Goal: Task Accomplishment & Management: Manage account settings

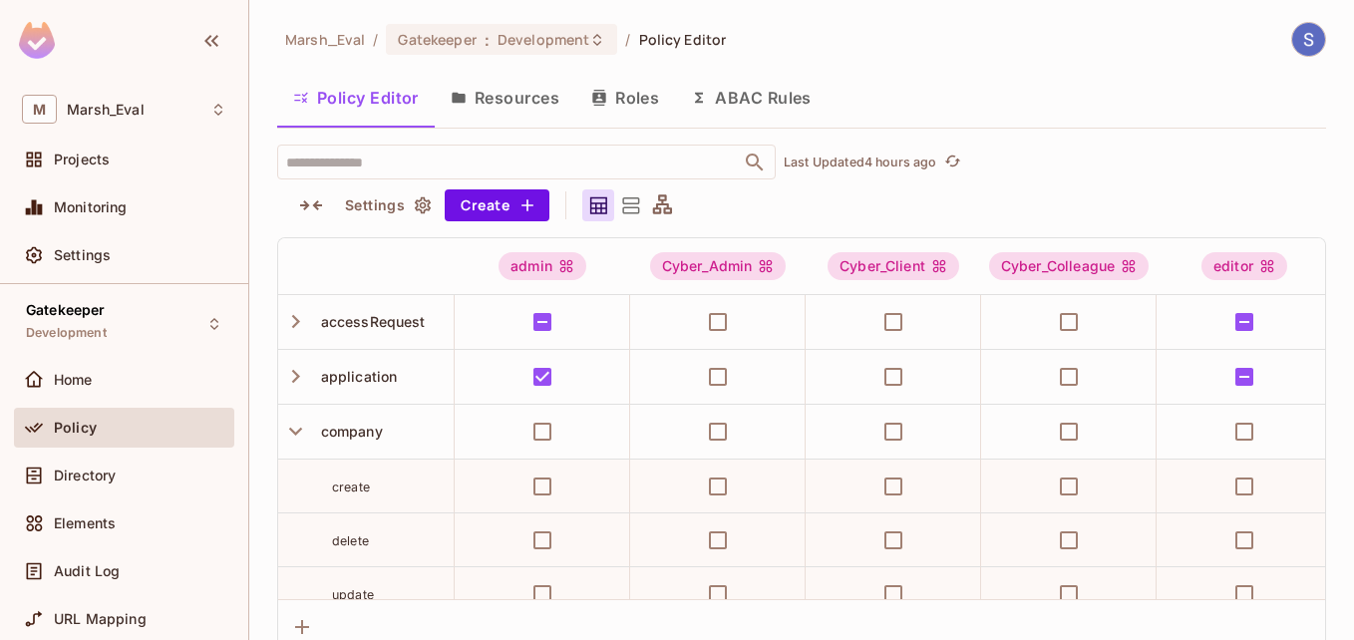
scroll to position [321, 3301]
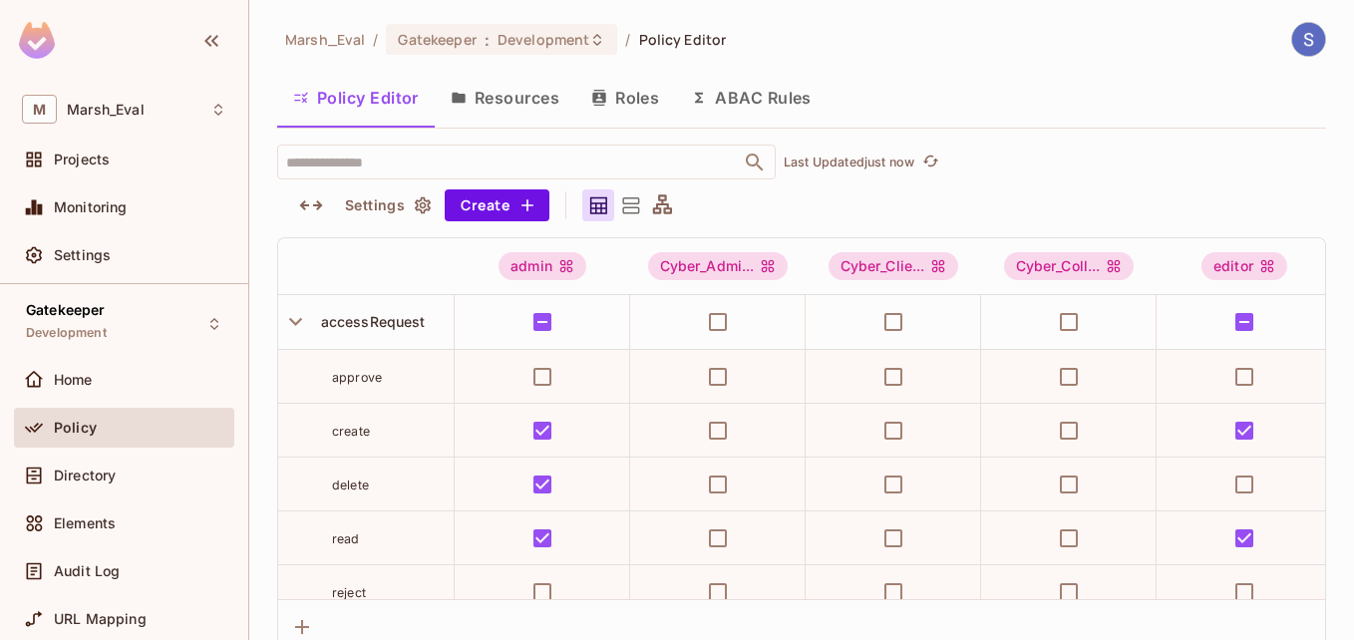
click at [731, 108] on button "ABAC Rules" at bounding box center [751, 98] width 153 height 50
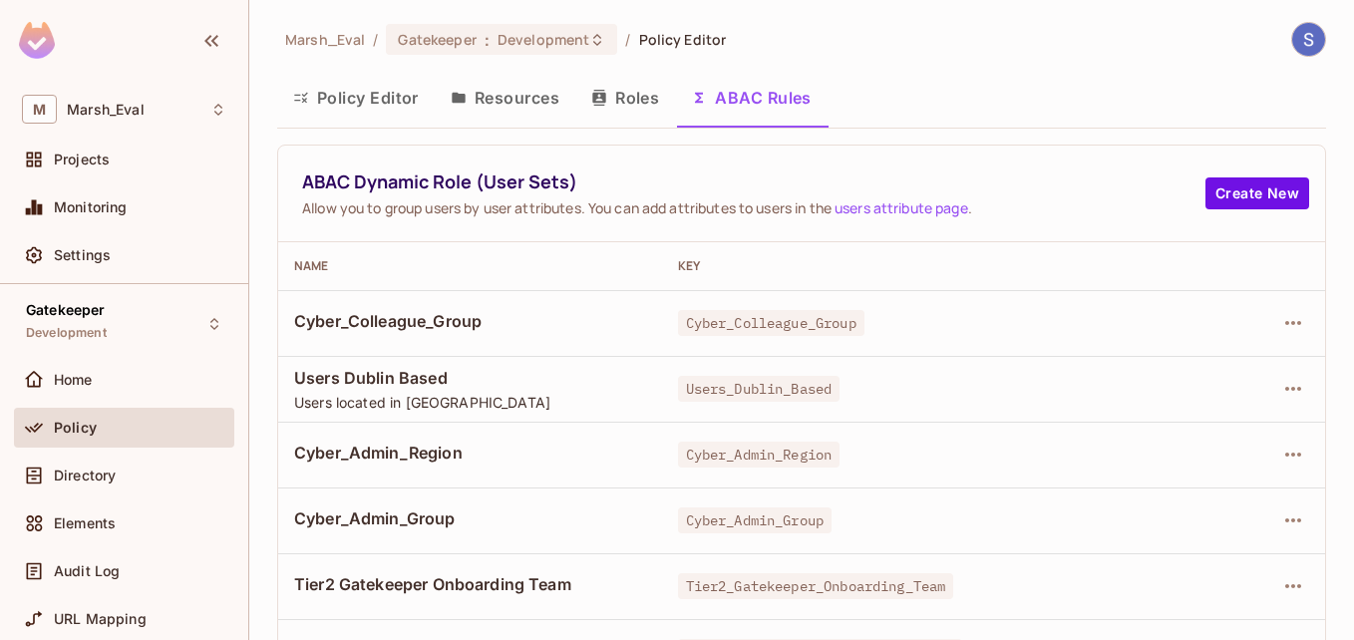
click at [540, 105] on button "Resources" at bounding box center [505, 98] width 141 height 50
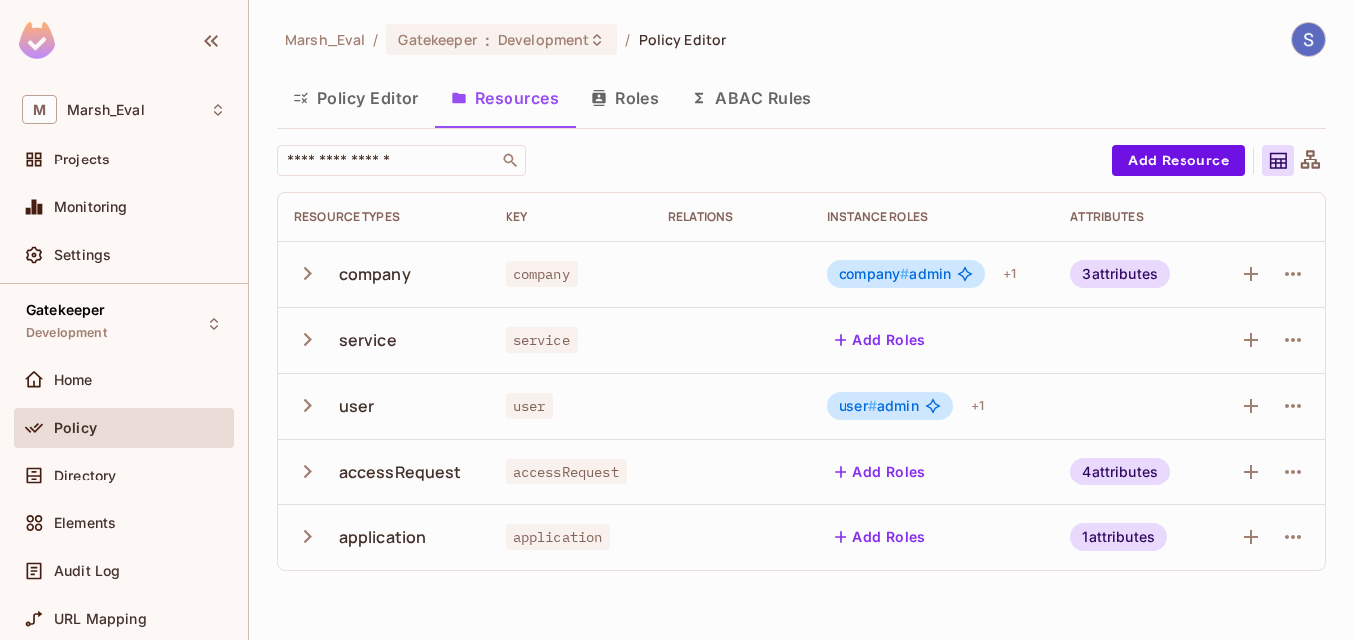
click at [306, 542] on icon "button" at bounding box center [308, 536] width 8 height 13
click at [306, 542] on icon "button" at bounding box center [307, 536] width 27 height 27
click at [299, 473] on icon "button" at bounding box center [307, 471] width 27 height 27
click at [311, 466] on icon "button" at bounding box center [307, 471] width 27 height 27
click at [601, 85] on button "Roles" at bounding box center [625, 98] width 100 height 50
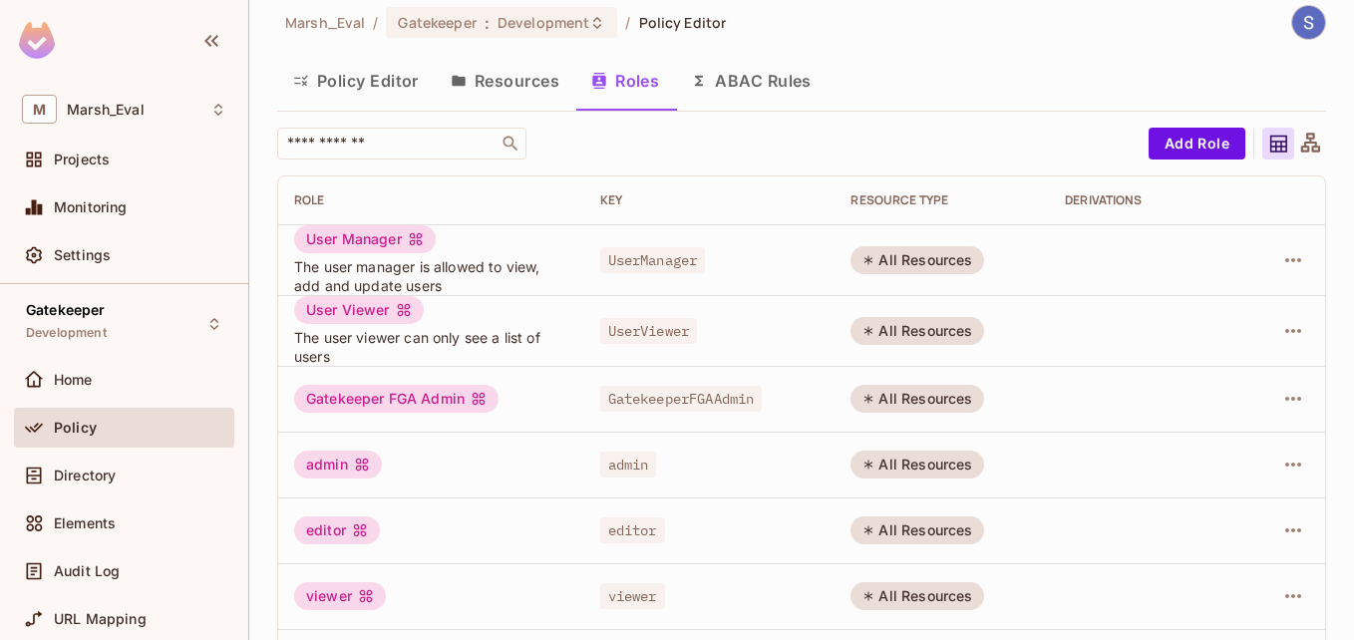
scroll to position [16, 0]
click at [1301, 145] on icon at bounding box center [1310, 143] width 19 height 19
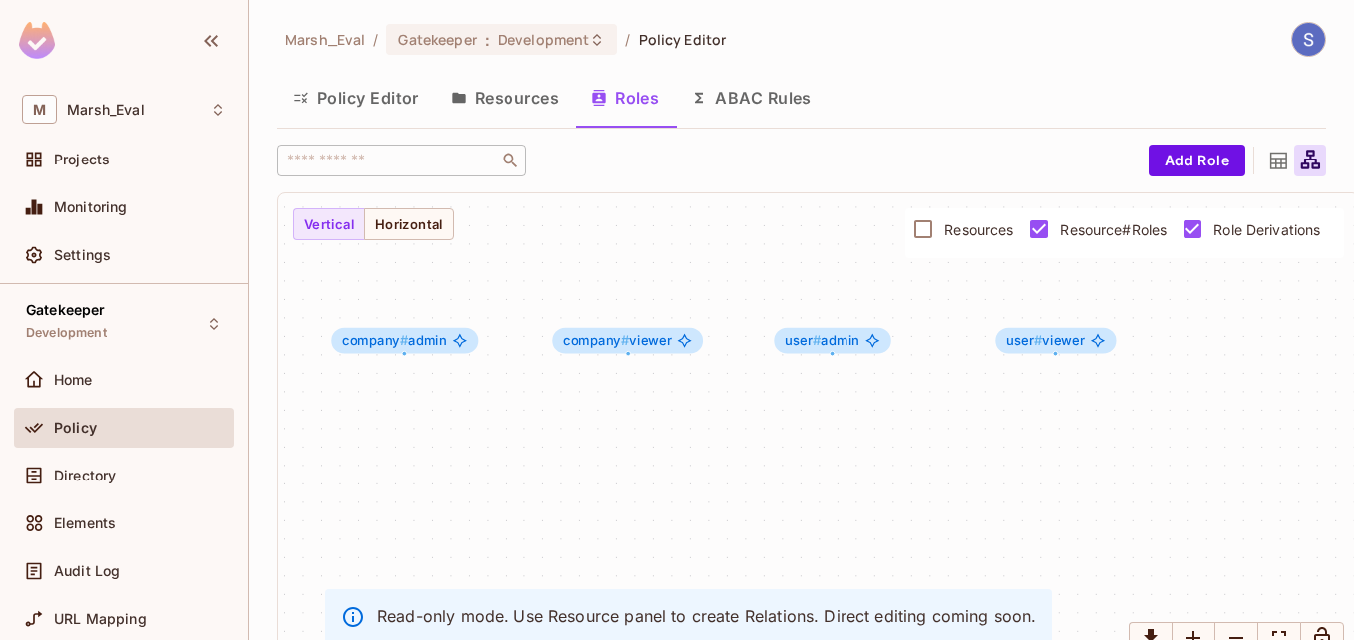
drag, startPoint x: 992, startPoint y: 548, endPoint x: 876, endPoint y: 474, distance: 137.7
click at [876, 474] on div "company # admin company # viewer user # admin user # viewer" at bounding box center [818, 432] width 1081 height 479
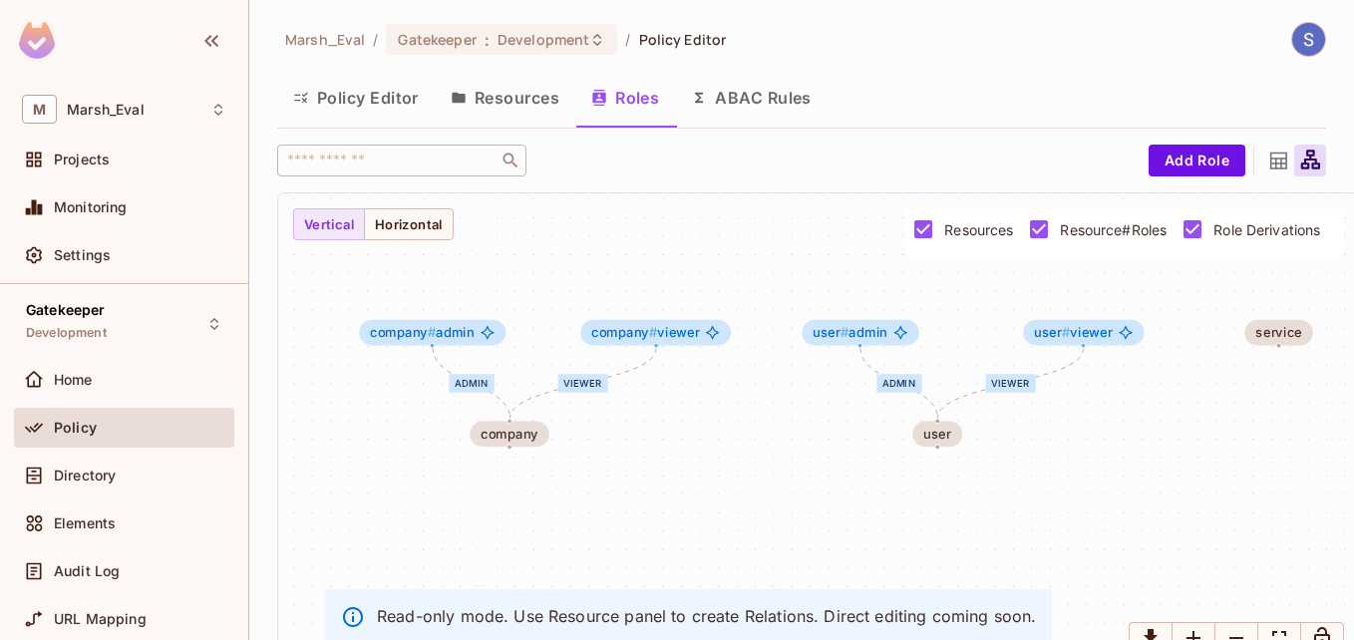
drag, startPoint x: 929, startPoint y: 447, endPoint x: 781, endPoint y: 432, distance: 149.3
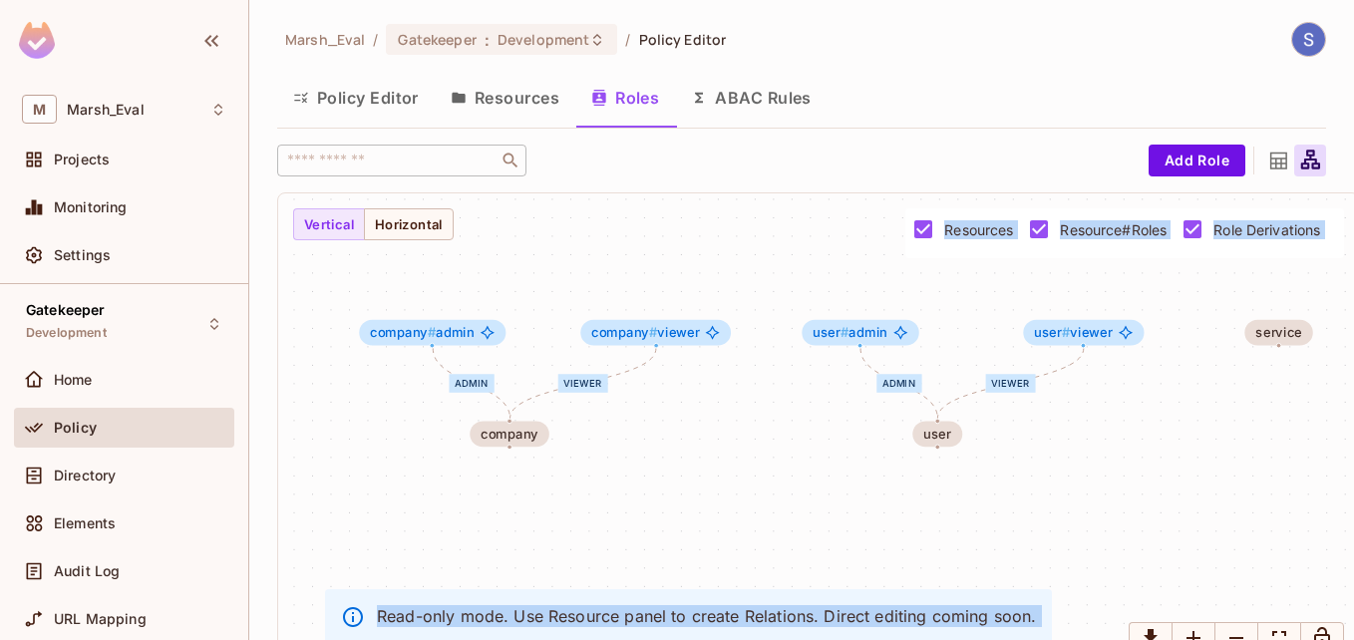
click at [781, 432] on div "admin viewer admin viewer company company # admin company # viewer service user…" at bounding box center [818, 432] width 1081 height 479
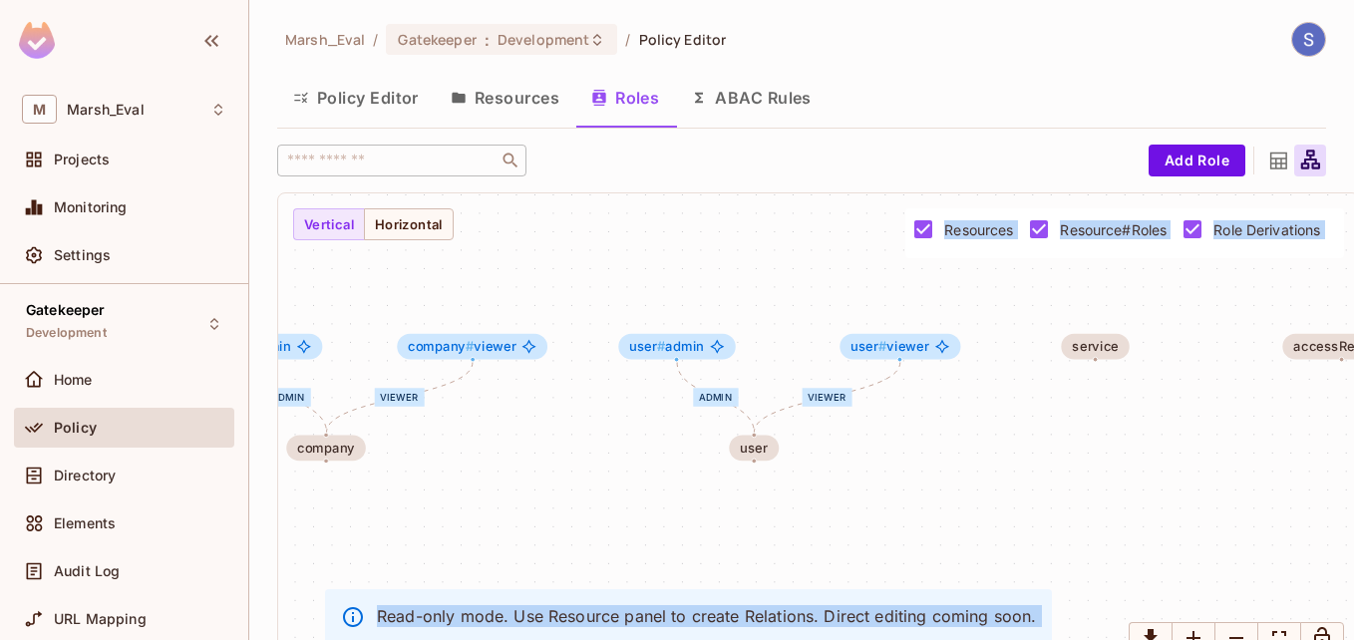
drag, startPoint x: 781, startPoint y: 432, endPoint x: 550, endPoint y: 463, distance: 232.4
click at [550, 463] on div "admin viewer admin viewer company company # admin company # viewer service user…" at bounding box center [818, 432] width 1081 height 479
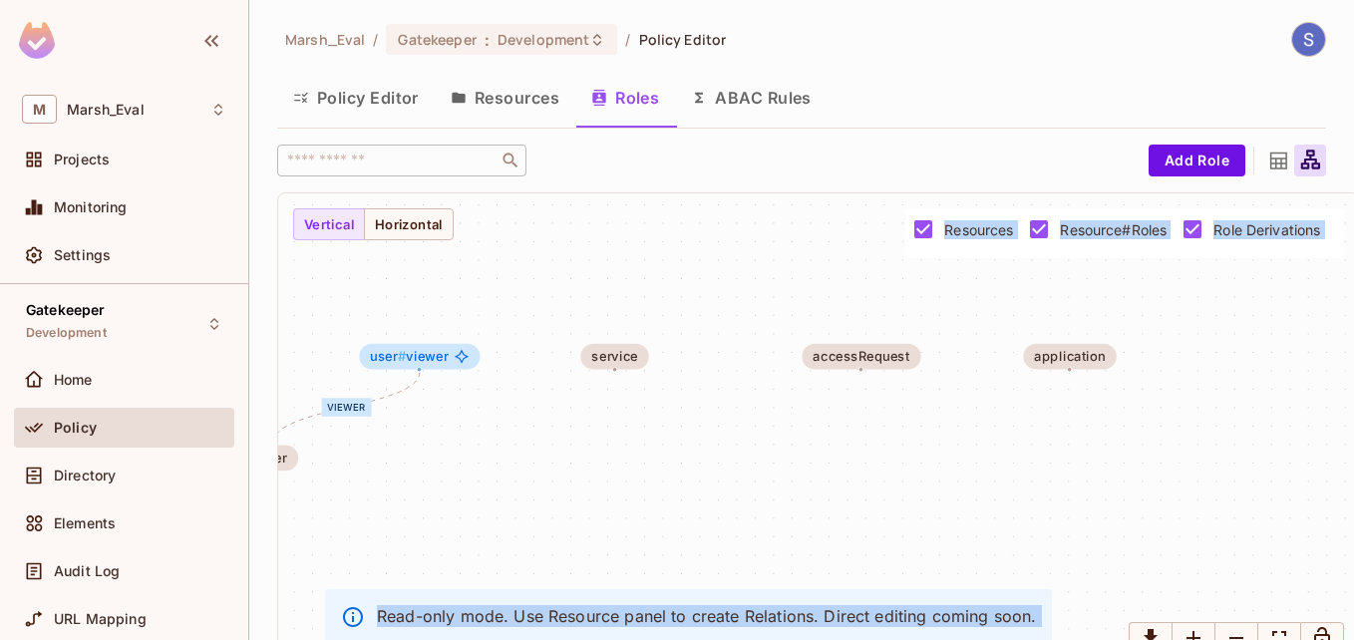
drag, startPoint x: 1003, startPoint y: 472, endPoint x: 501, endPoint y: 476, distance: 502.5
click at [501, 476] on div "admin viewer admin viewer company company # admin company # viewer service user…" at bounding box center [818, 432] width 1081 height 479
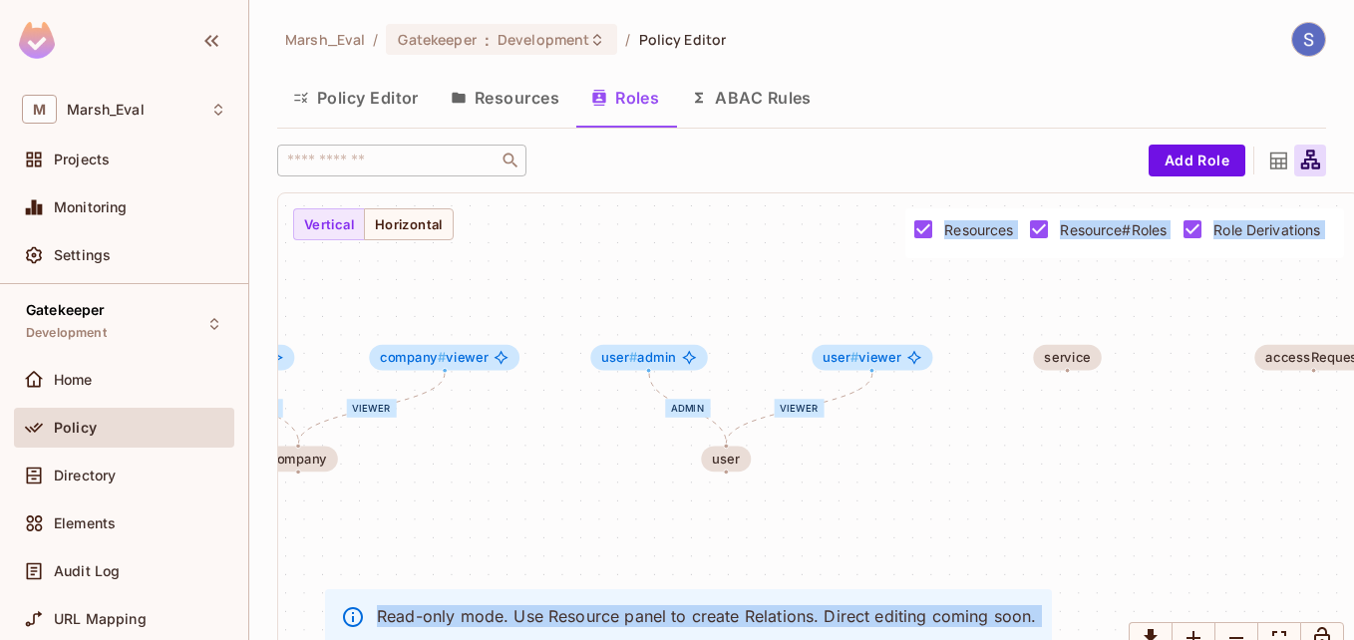
drag, startPoint x: 501, startPoint y: 476, endPoint x: 1022, endPoint y: 467, distance: 521.5
click at [1022, 467] on div "admin viewer admin viewer company company # admin company # viewer service user…" at bounding box center [818, 432] width 1081 height 479
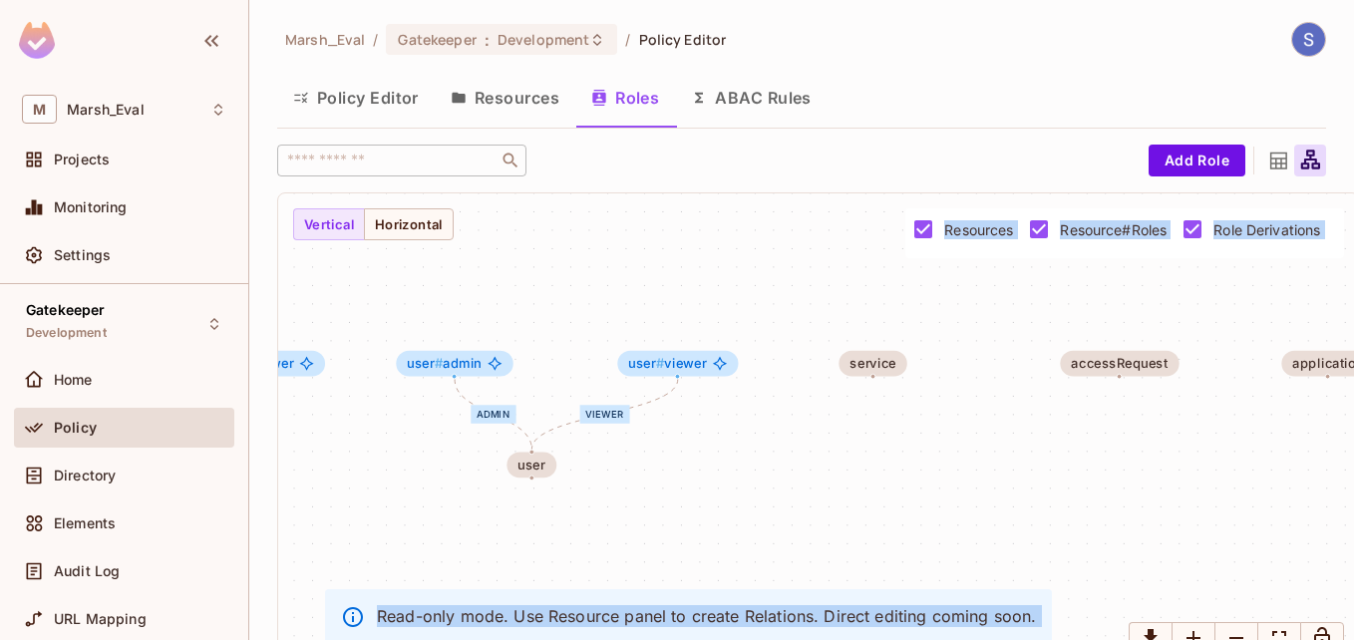
drag, startPoint x: 958, startPoint y: 462, endPoint x: 764, endPoint y: 467, distance: 194.5
click at [764, 467] on div "admin viewer admin viewer company company # admin company # viewer service user…" at bounding box center [818, 432] width 1081 height 479
click at [761, 620] on p "Read-only mode. Use Resource panel to create Relations. Direct editing coming s…" at bounding box center [706, 616] width 659 height 22
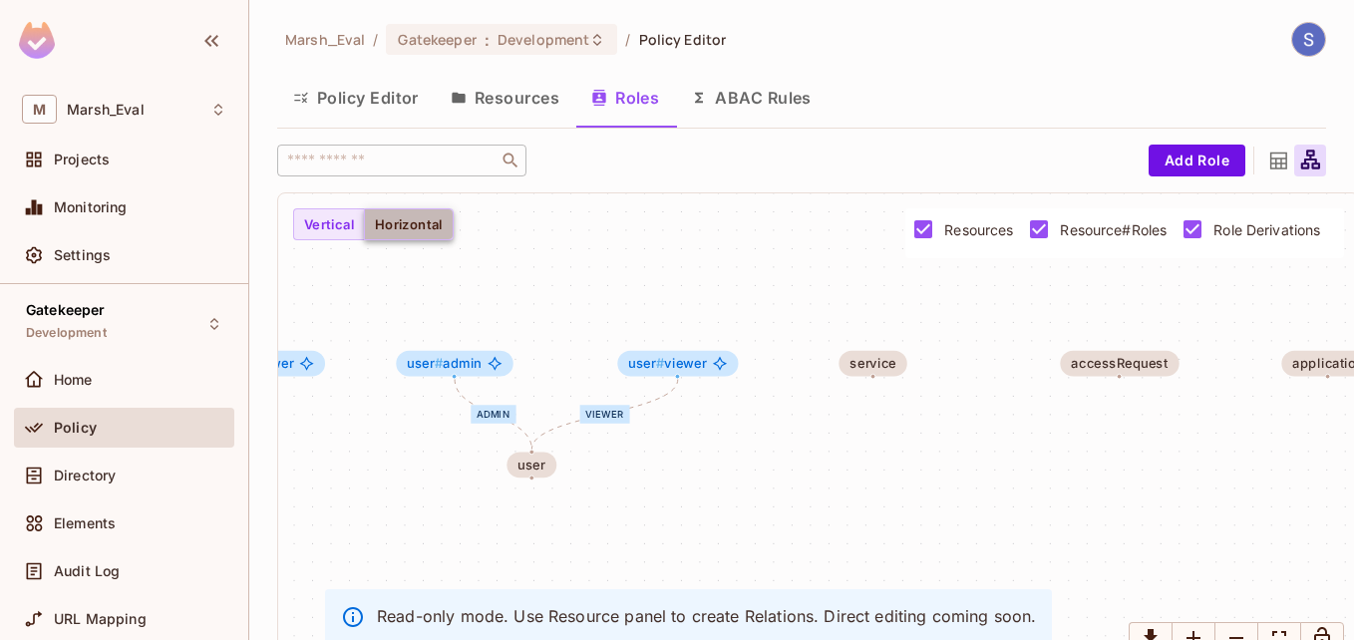
click at [441, 236] on button "Horizontal" at bounding box center [409, 224] width 90 height 32
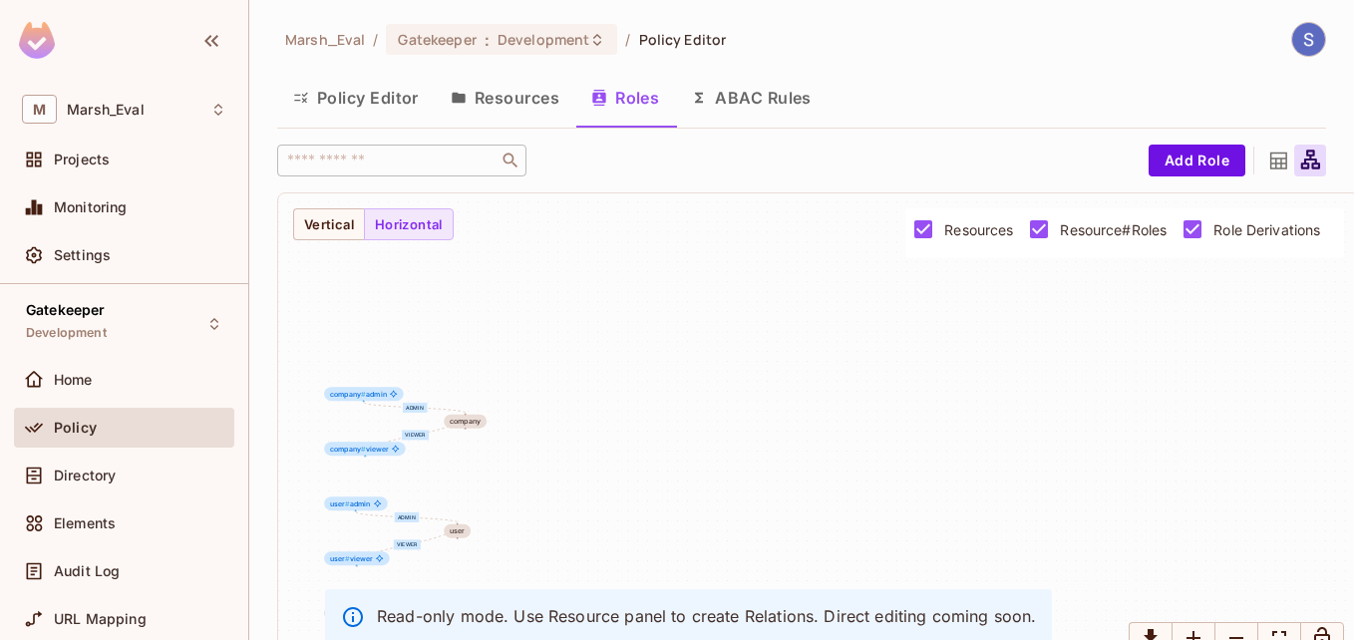
click at [717, 111] on button "ABAC Rules" at bounding box center [751, 98] width 153 height 50
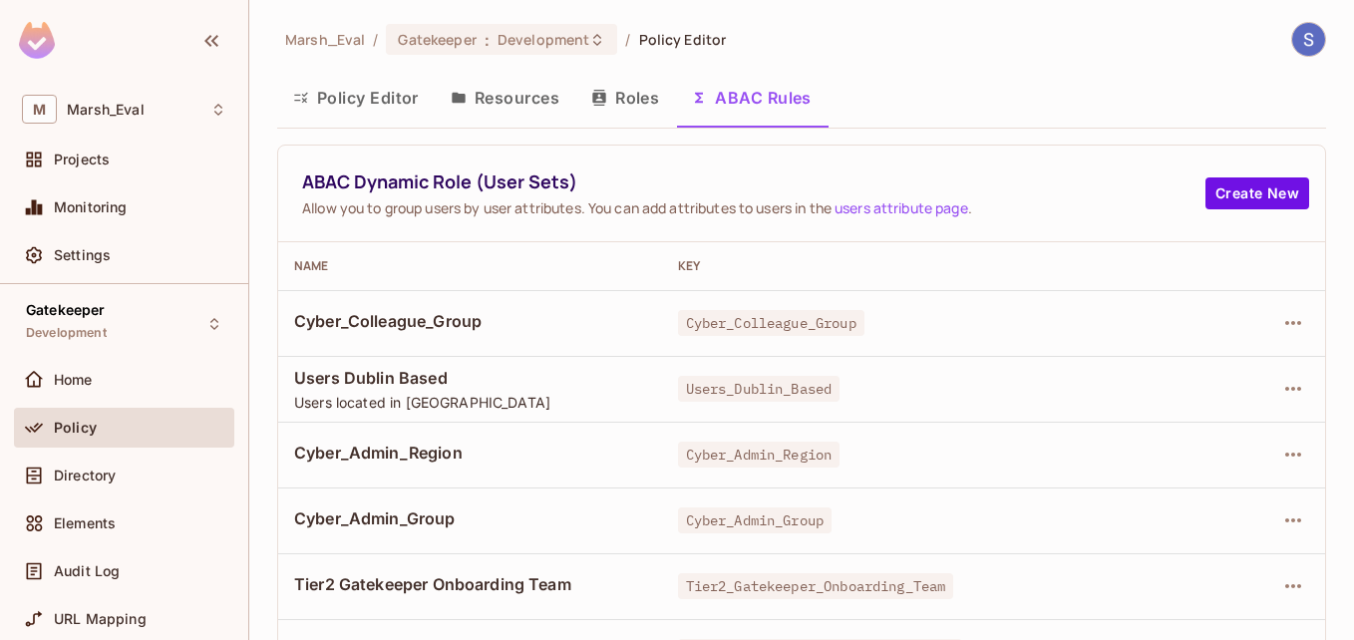
click at [605, 97] on icon "button" at bounding box center [598, 98] width 13 height 16
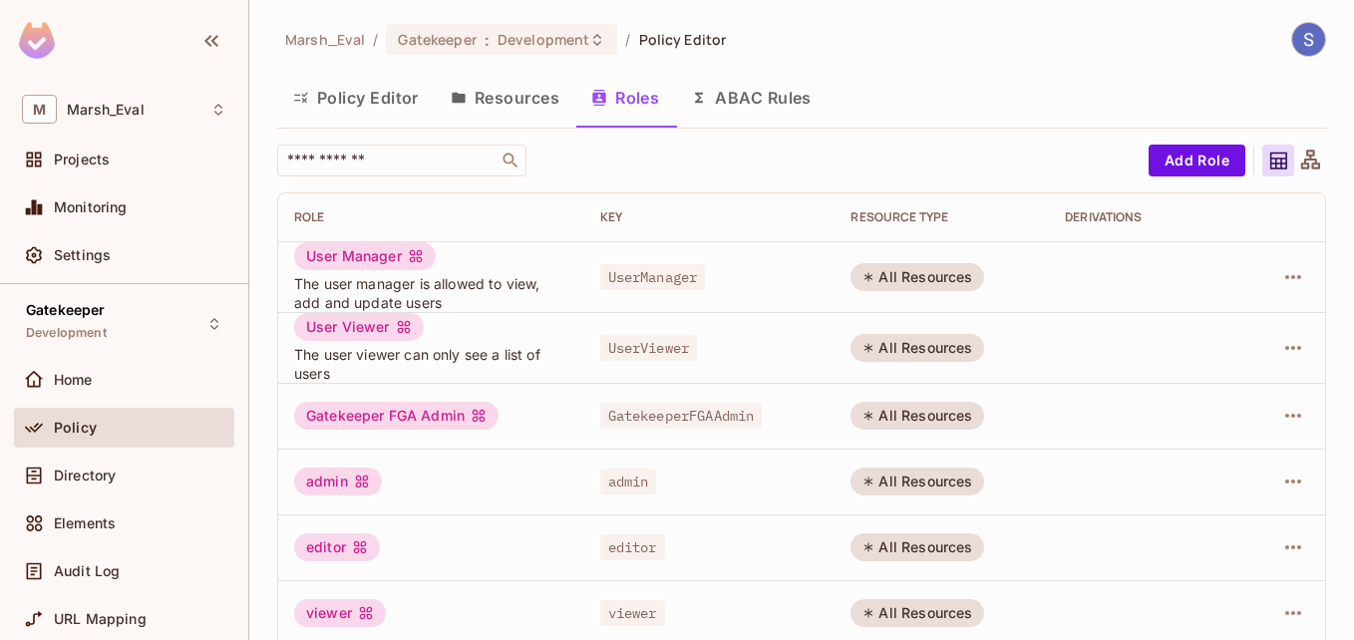
click at [522, 103] on button "Resources" at bounding box center [505, 98] width 141 height 50
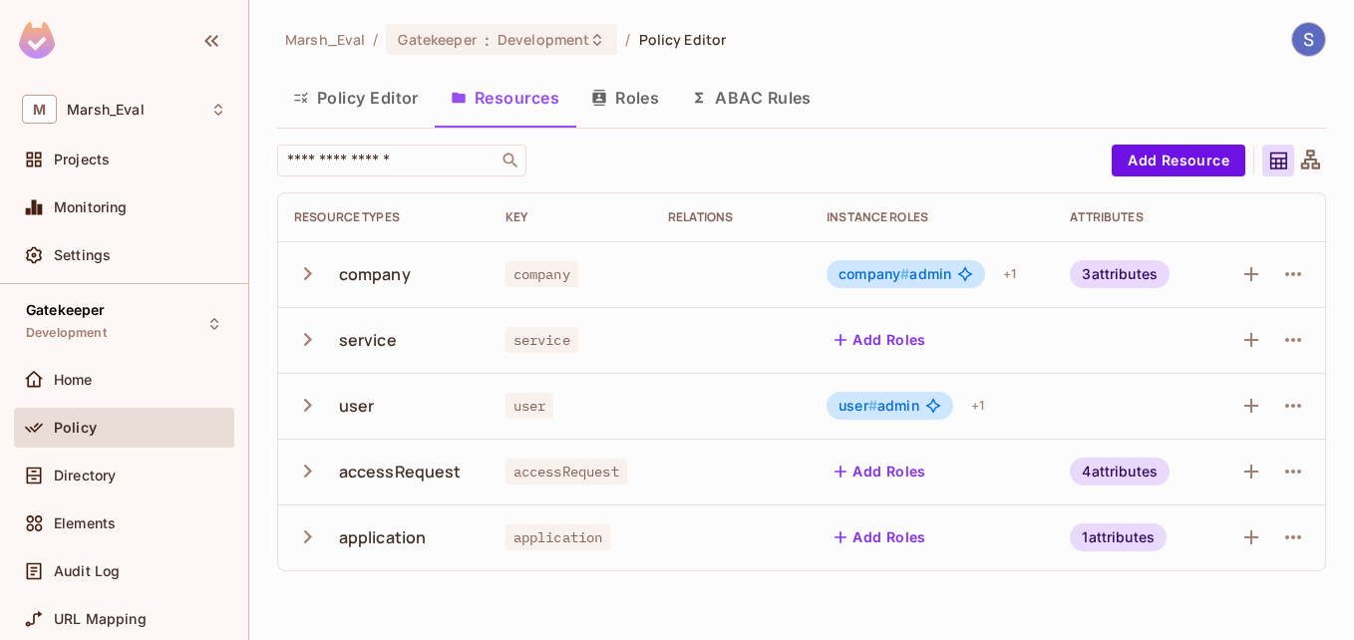
click at [308, 549] on icon "button" at bounding box center [307, 536] width 27 height 27
click at [306, 539] on icon "button" at bounding box center [307, 537] width 13 height 8
click at [304, 405] on icon "button" at bounding box center [307, 405] width 27 height 27
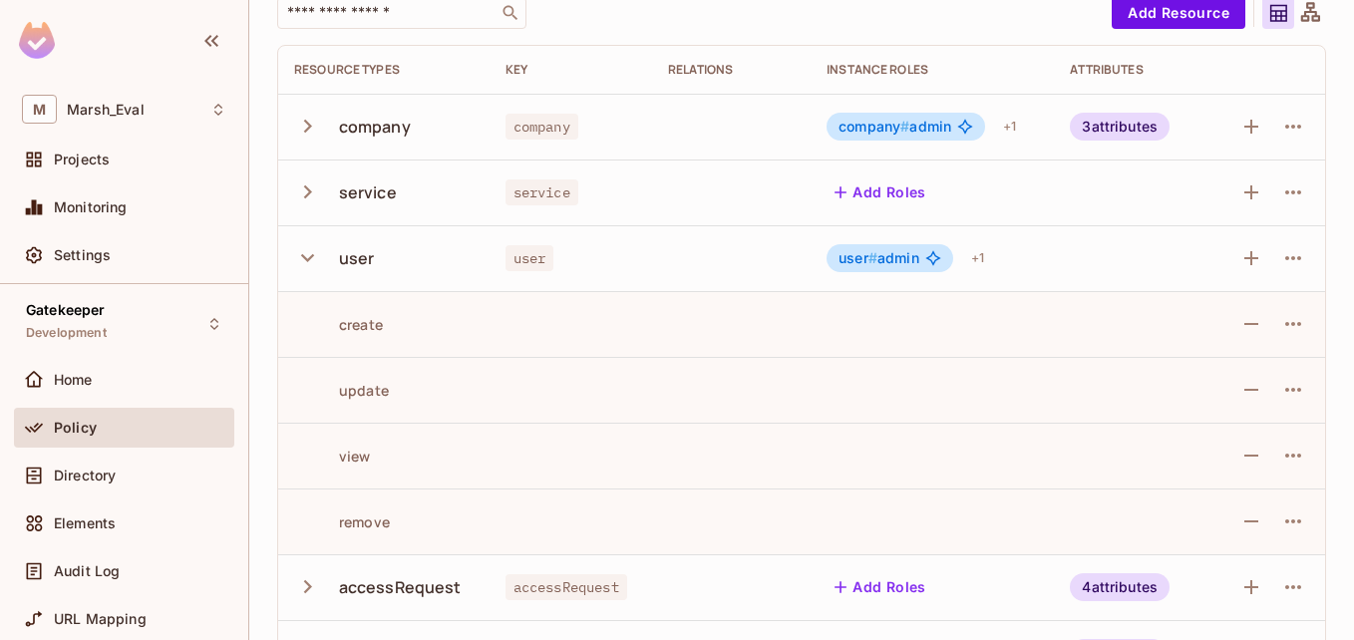
scroll to position [210, 0]
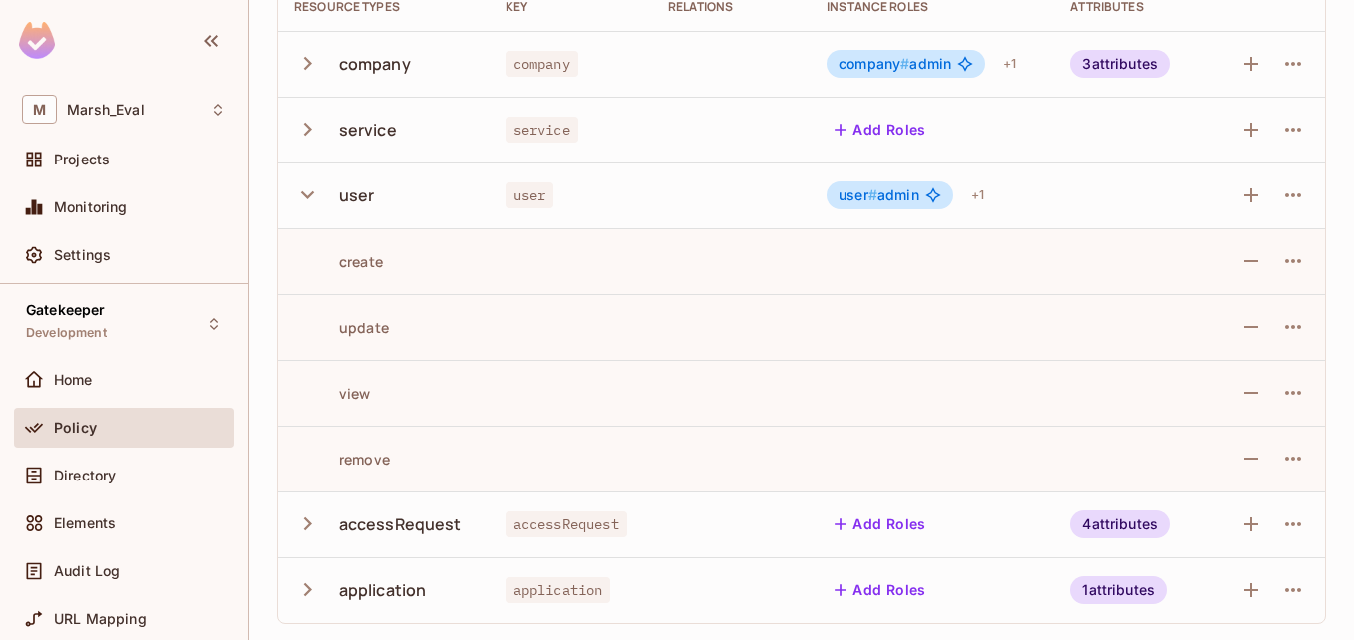
click at [309, 208] on button "button" at bounding box center [311, 194] width 35 height 43
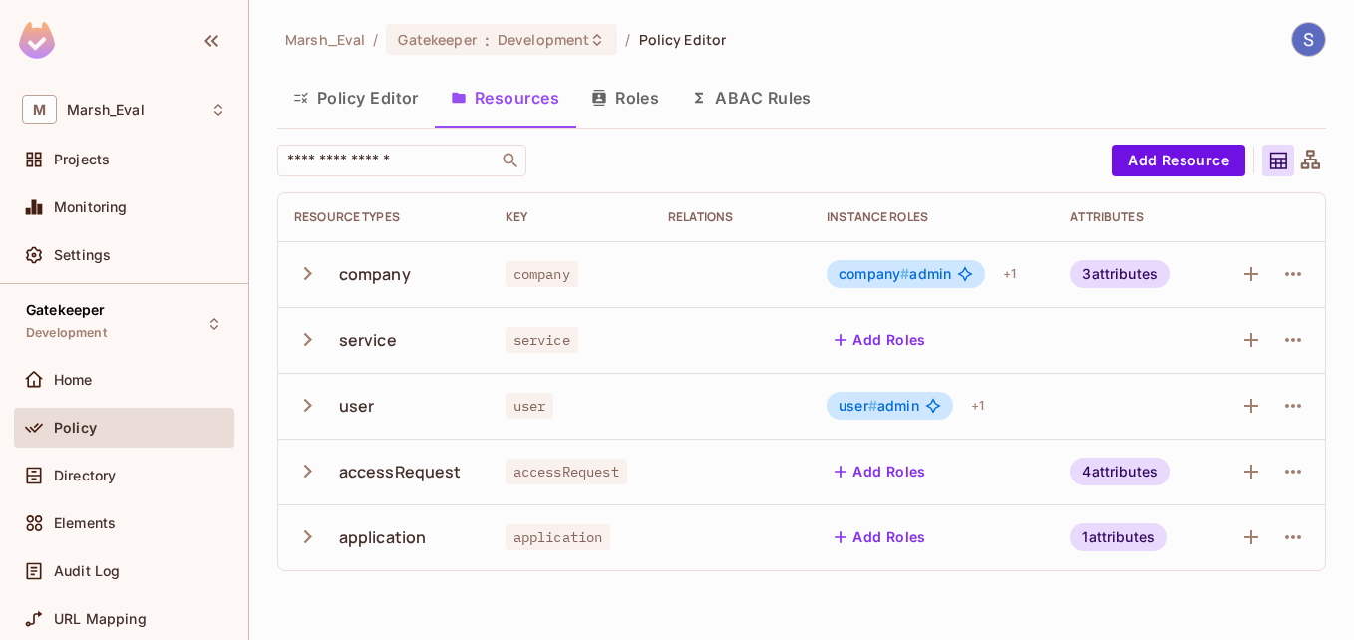
click at [309, 345] on icon "button" at bounding box center [307, 339] width 27 height 27
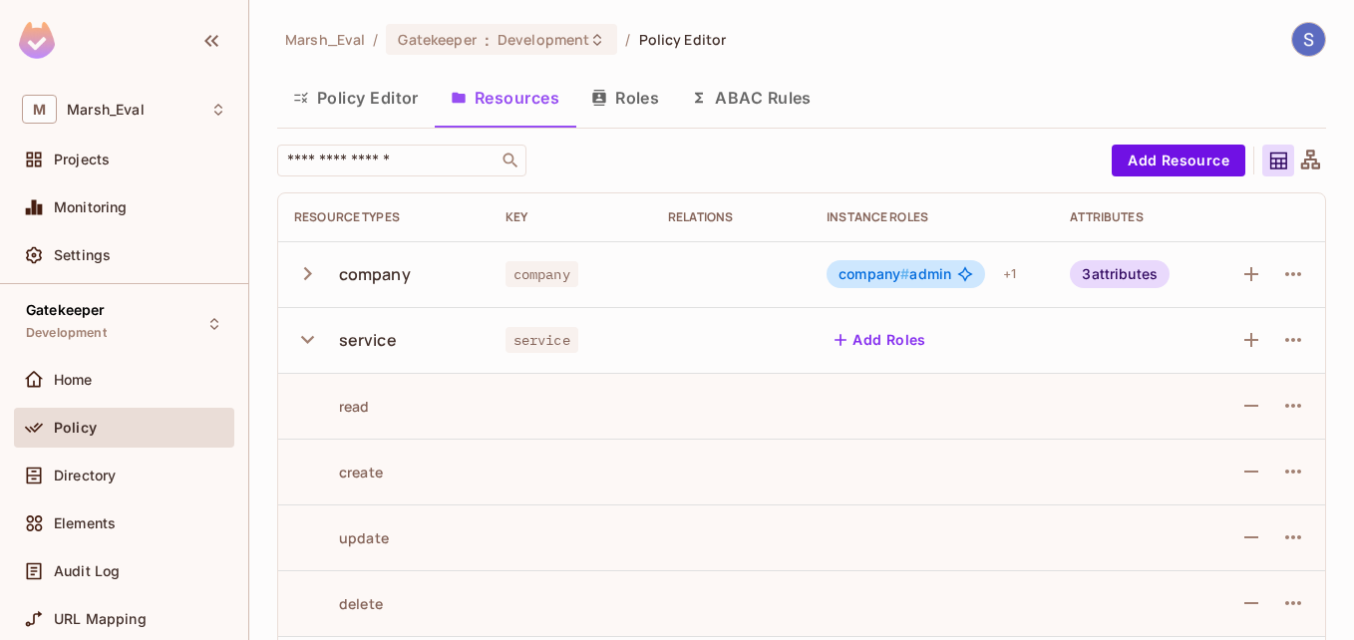
click at [309, 345] on icon "button" at bounding box center [307, 339] width 27 height 27
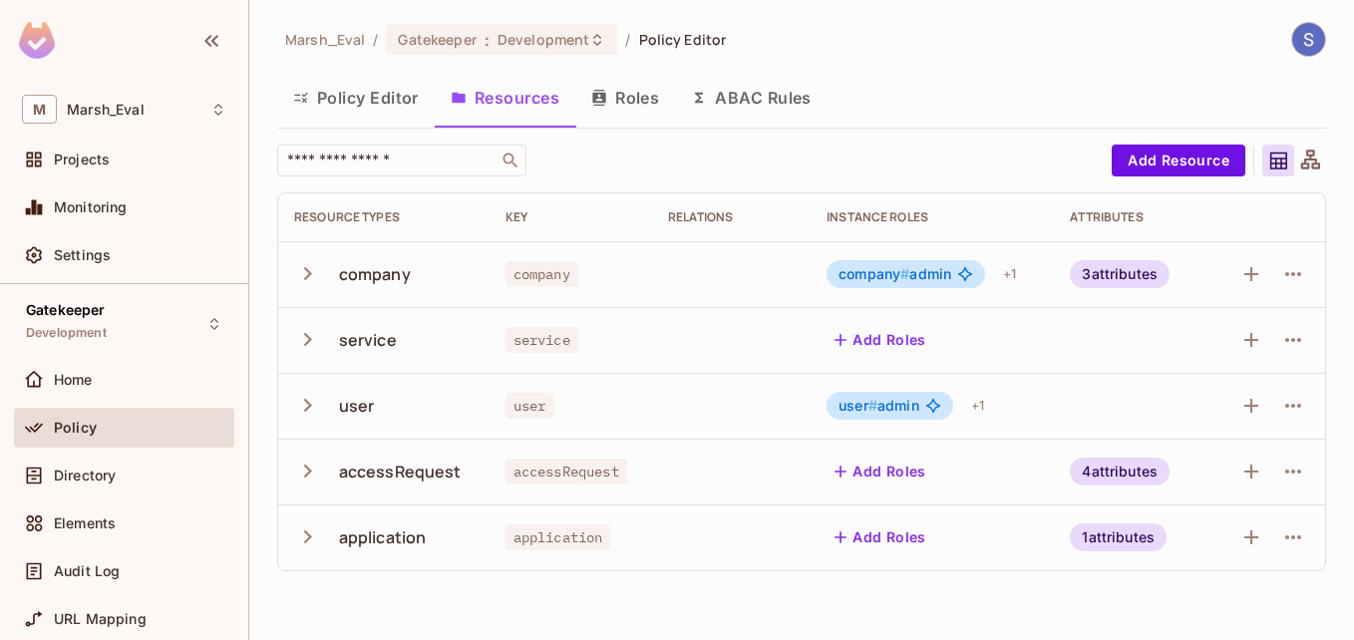
click at [310, 273] on icon "button" at bounding box center [308, 273] width 8 height 13
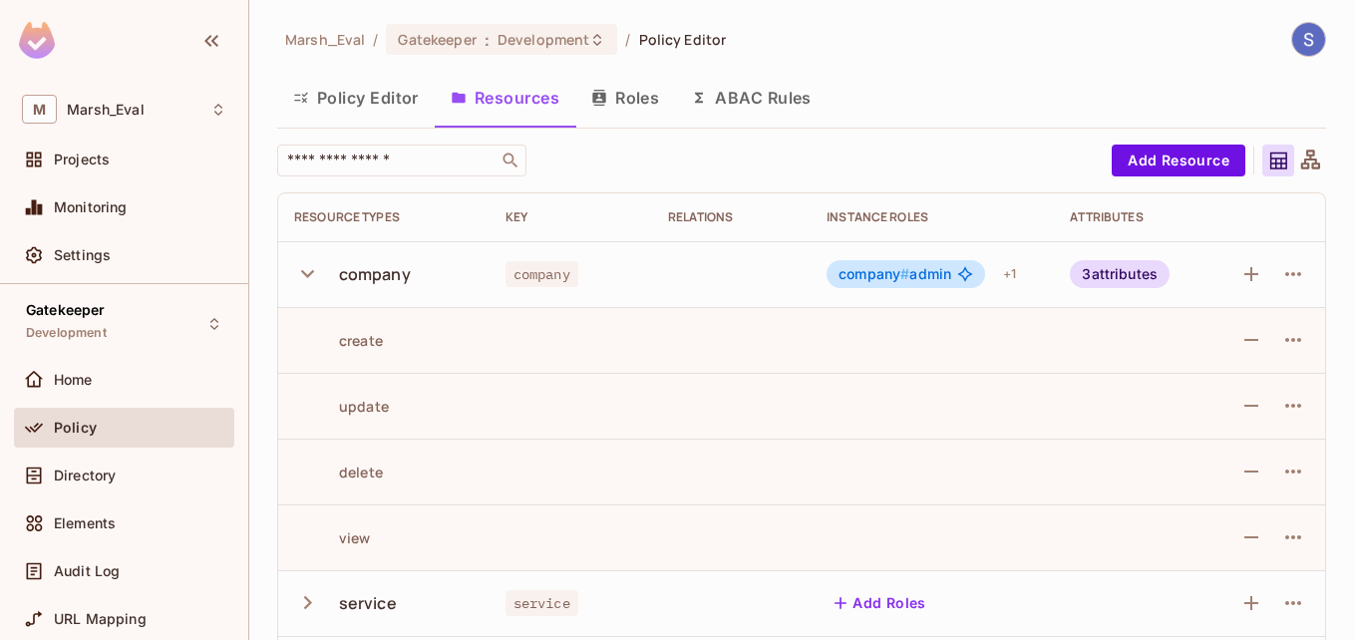
click at [310, 273] on icon "button" at bounding box center [307, 274] width 13 height 8
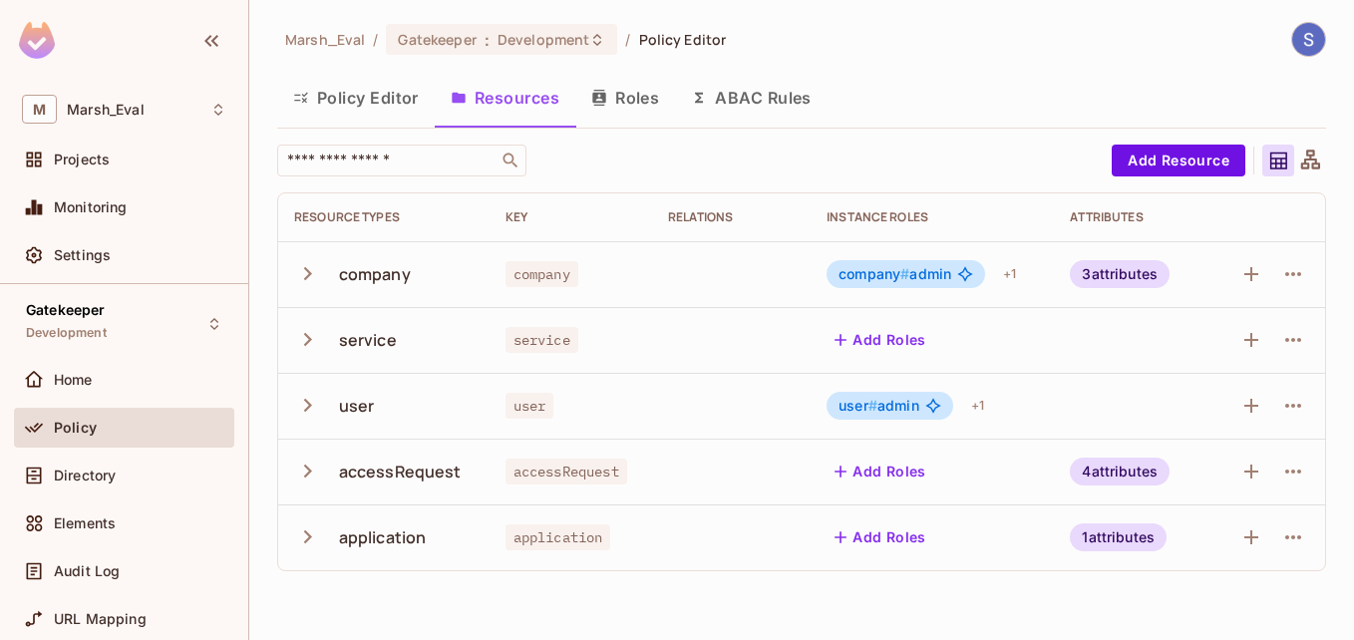
click at [310, 273] on icon "button" at bounding box center [308, 273] width 8 height 13
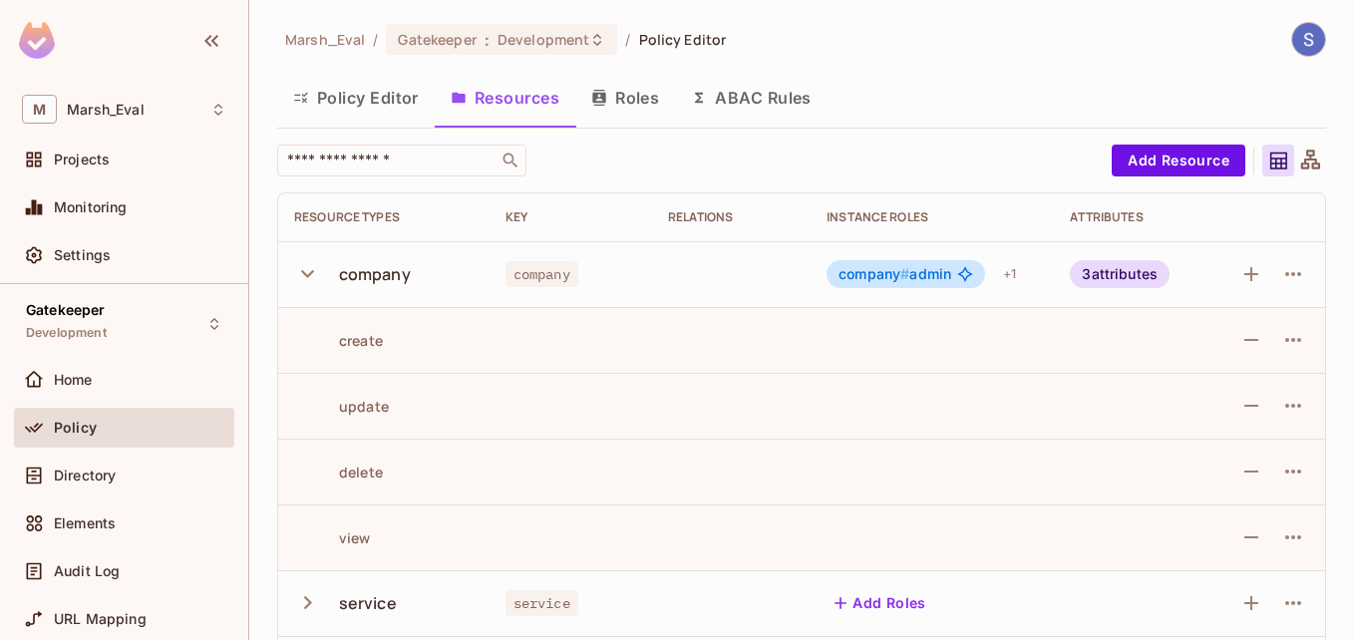
click at [310, 273] on icon "button" at bounding box center [307, 274] width 13 height 8
